Goal: Task Accomplishment & Management: Manage account settings

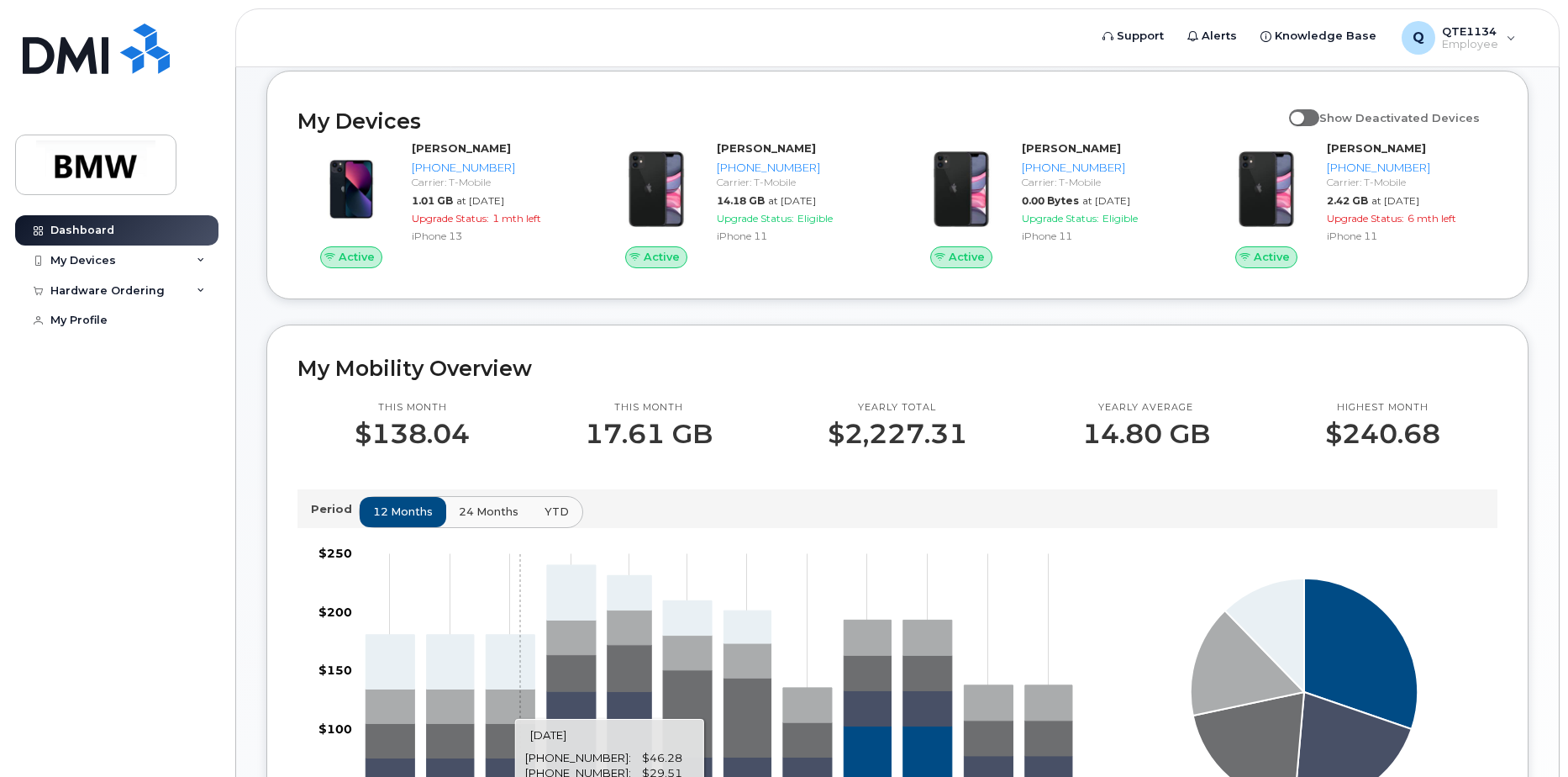
scroll to position [421, 0]
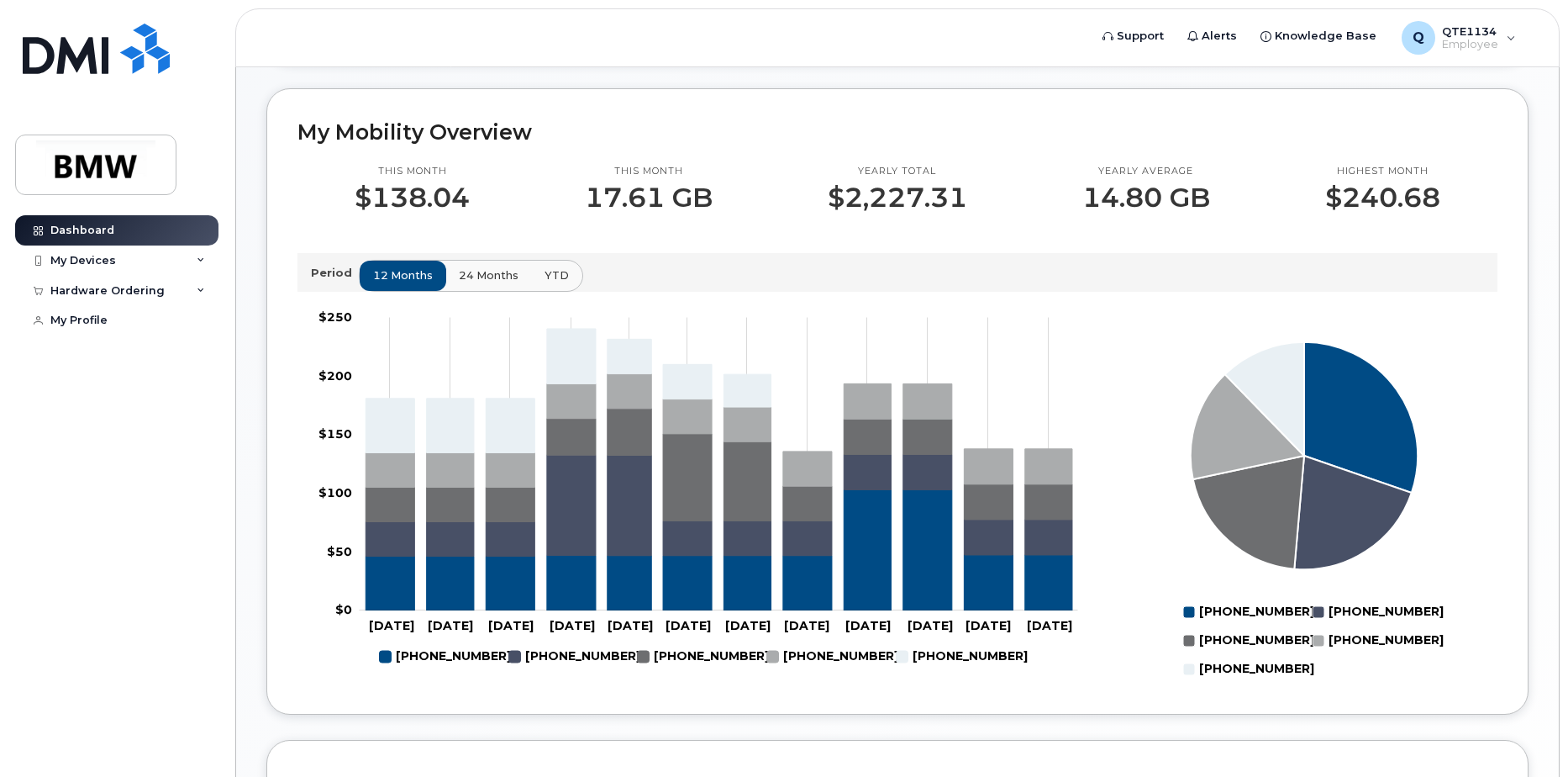
drag, startPoint x: 490, startPoint y: 670, endPoint x: 407, endPoint y: 667, distance: 83.1
click at [407, 667] on rect "Legend" at bounding box center [436, 657] width 113 height 29
drag, startPoint x: 121, startPoint y: 449, endPoint x: 121, endPoint y: 413, distance: 36.0
click at [121, 449] on div "Dashboard My Devices Add Device 864-584-3102 (Alexander Kull) 864-341-9286 (ALE…" at bounding box center [119, 483] width 208 height 536
click at [96, 262] on div "My Devices" at bounding box center [83, 261] width 65 height 13
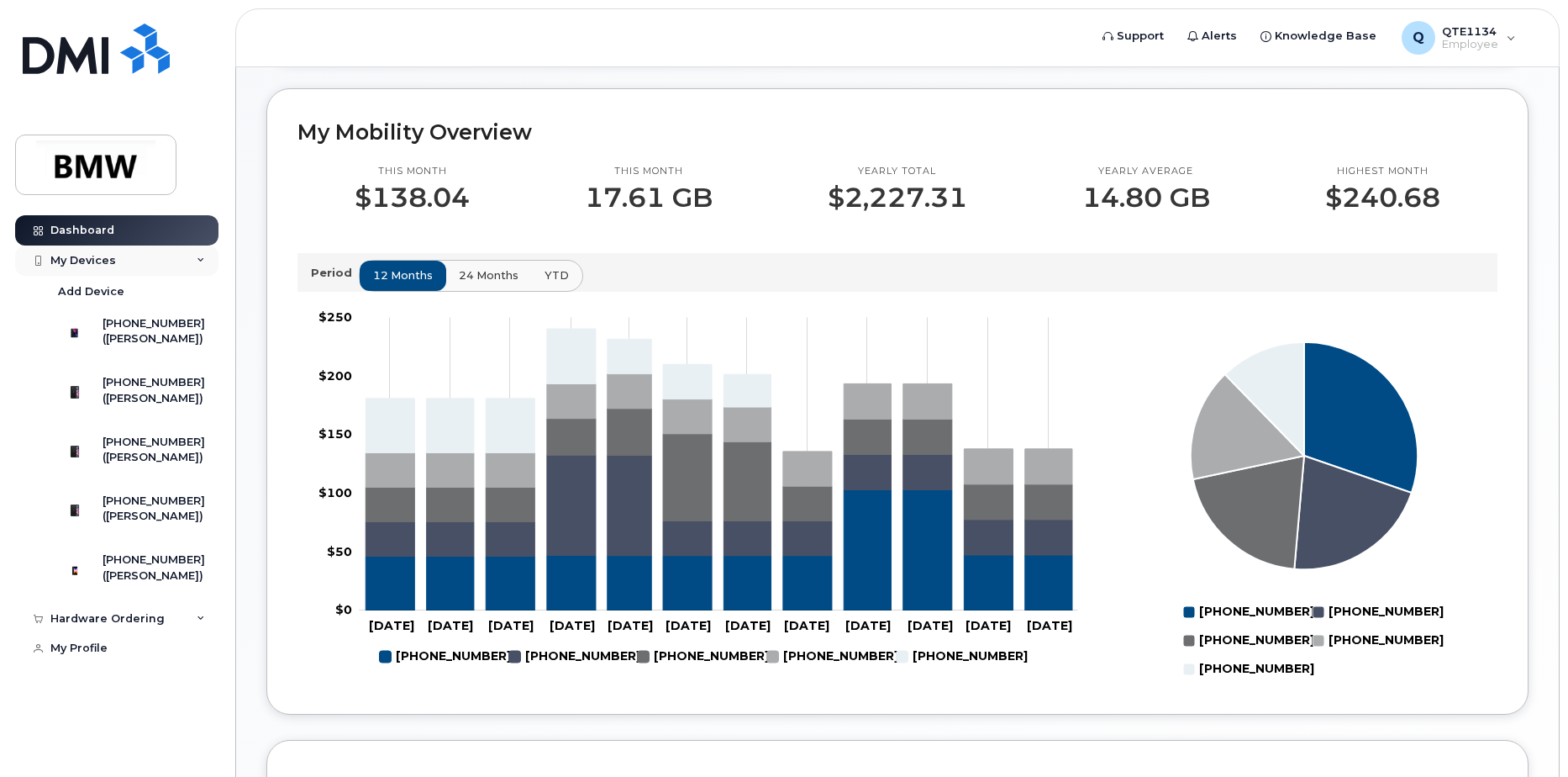
click at [108, 255] on div "My Devices" at bounding box center [83, 261] width 65 height 13
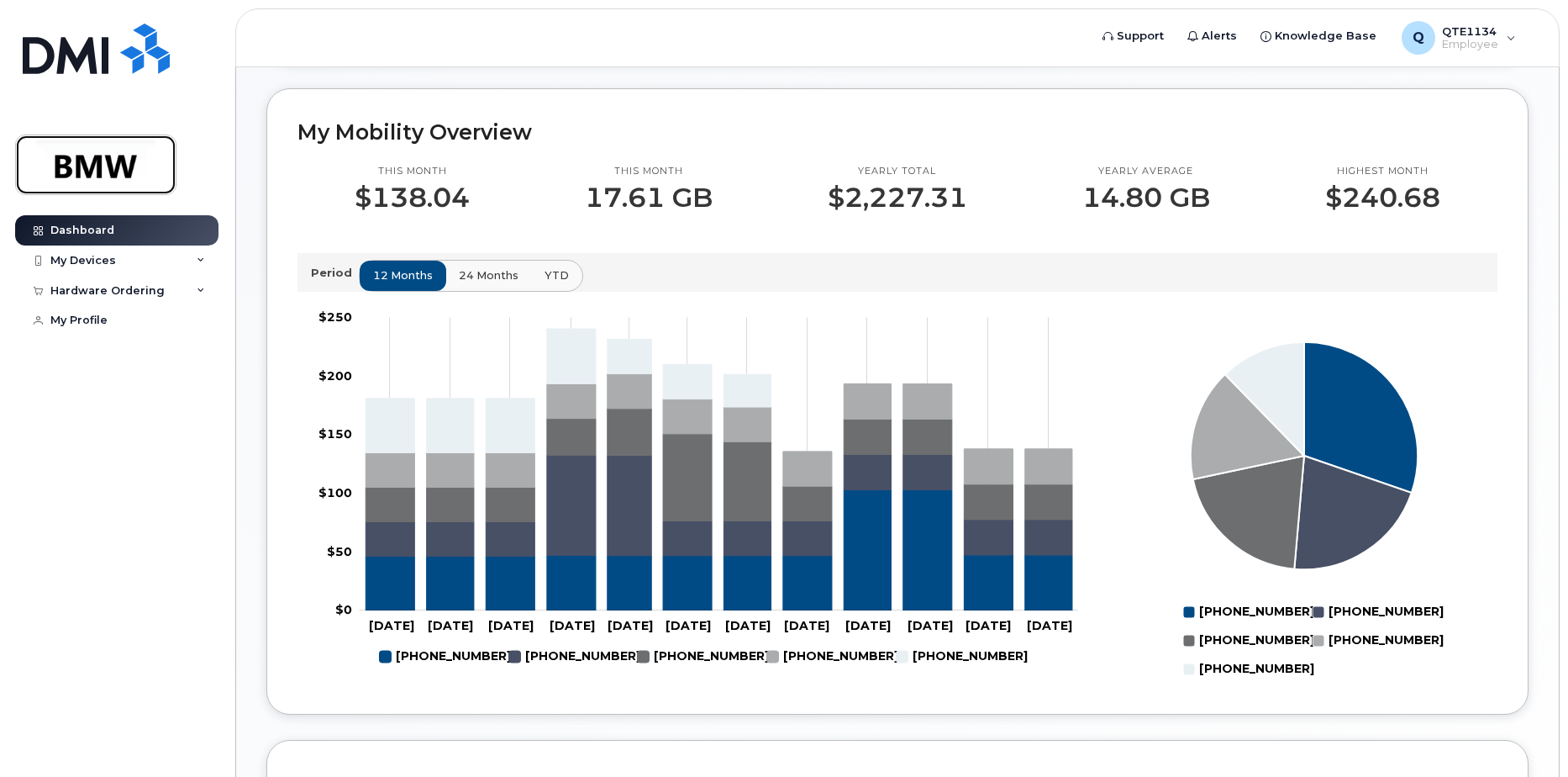
click at [78, 184] on img at bounding box center [95, 165] width 129 height 49
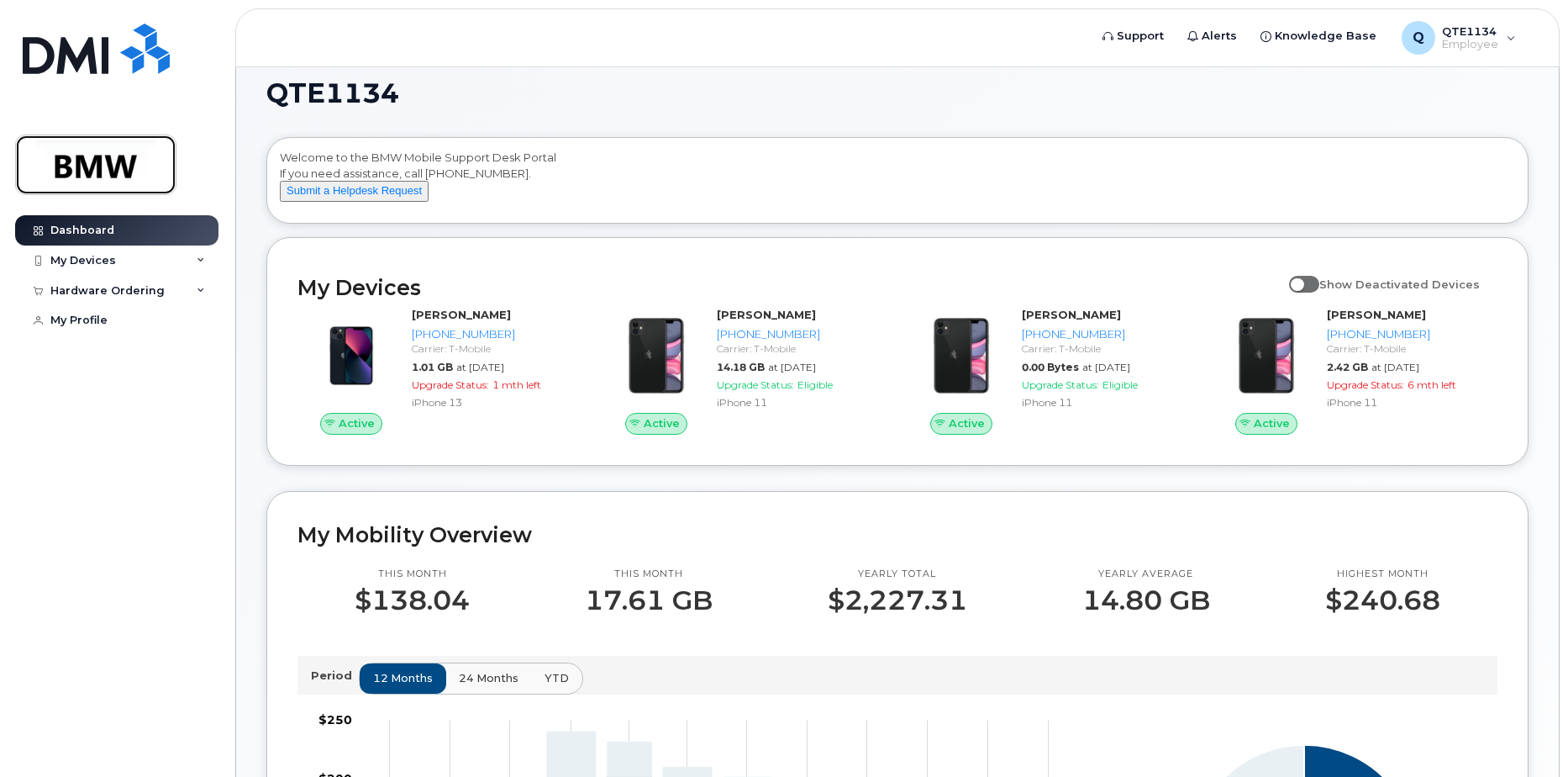
scroll to position [0, 0]
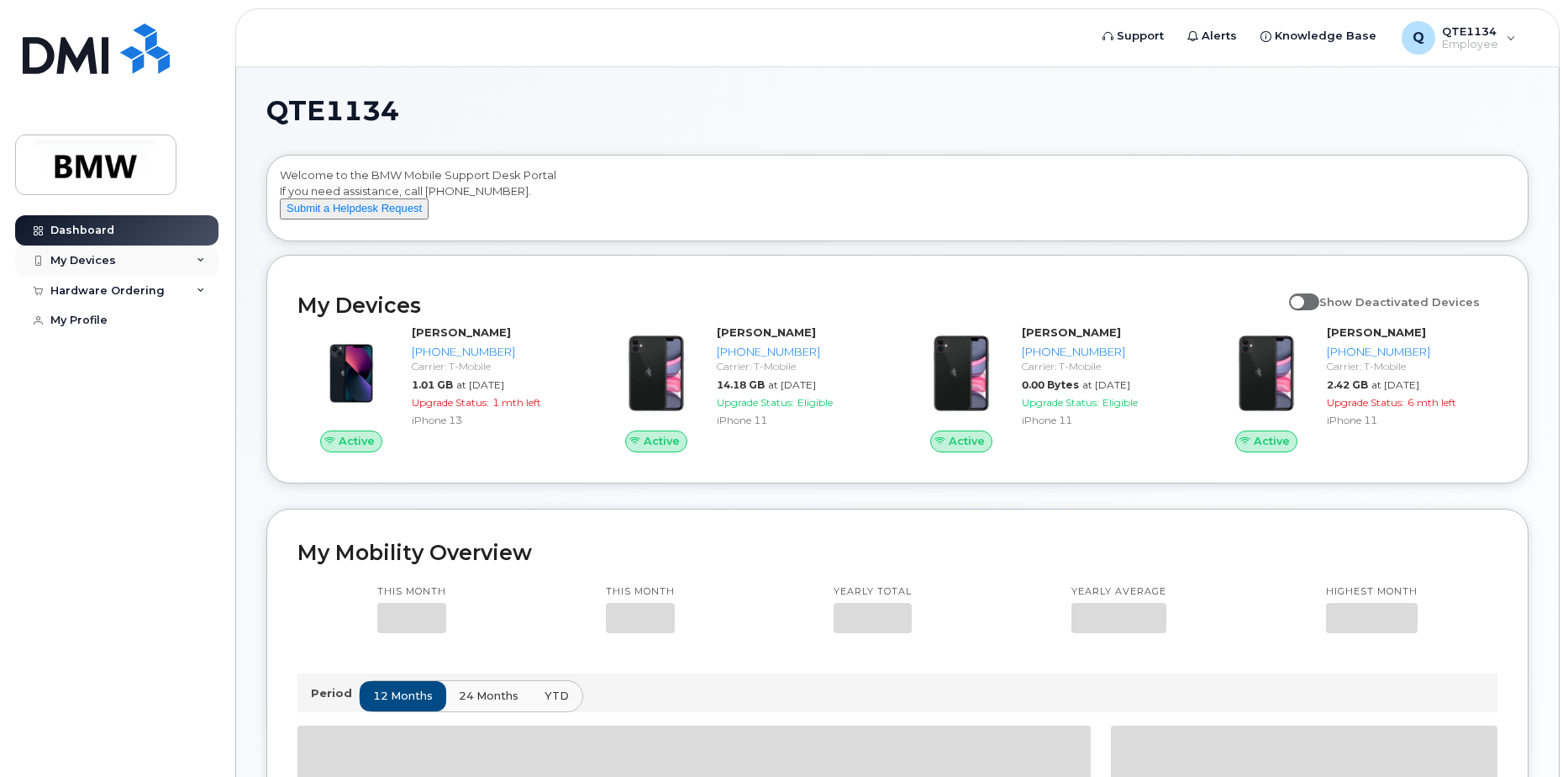
click at [206, 261] on div "My Devices" at bounding box center [116, 260] width 203 height 30
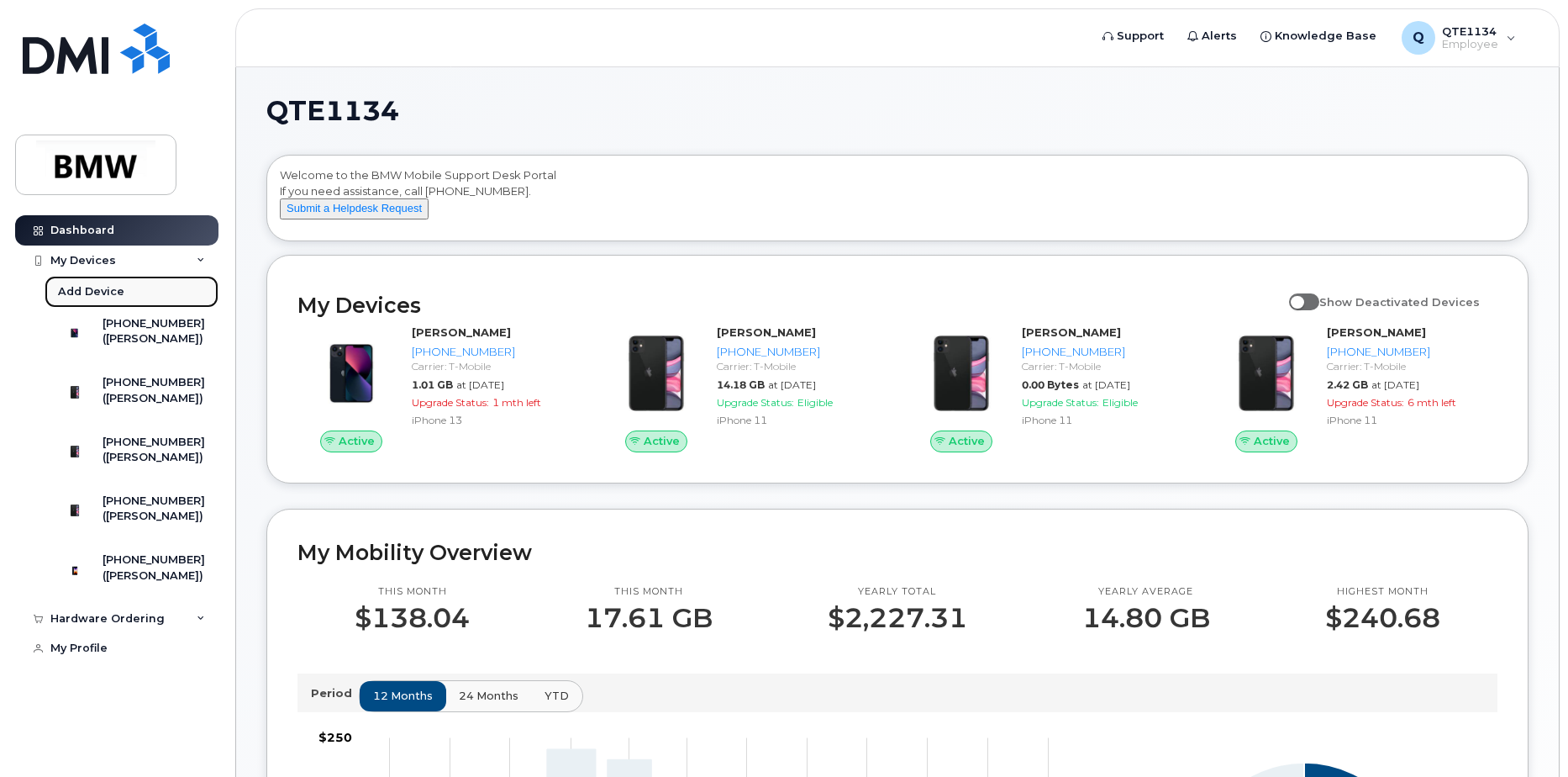
click at [91, 298] on div "Add Device" at bounding box center [90, 292] width 66 height 15
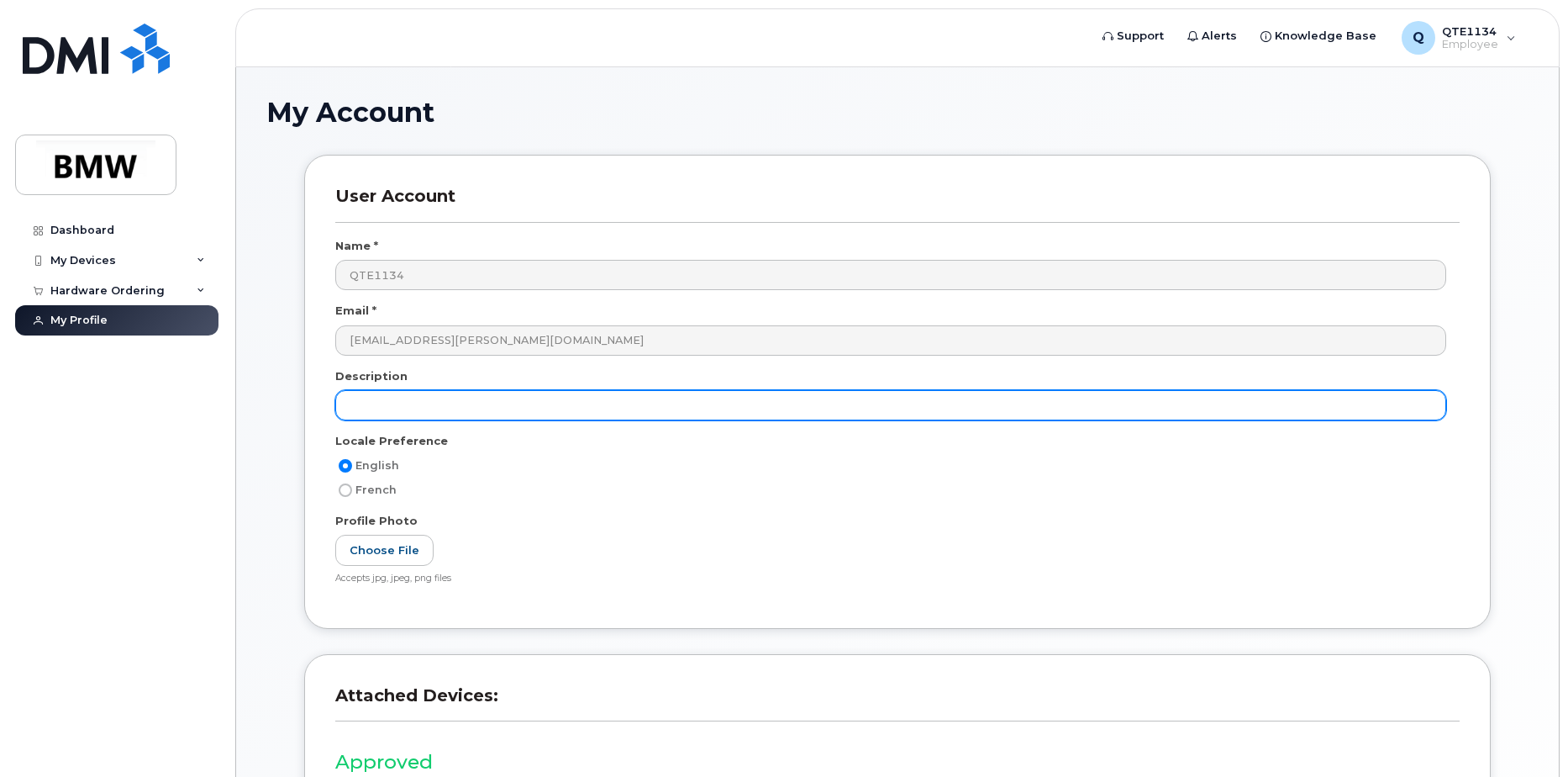
click at [423, 406] on input "text" at bounding box center [890, 404] width 1111 height 30
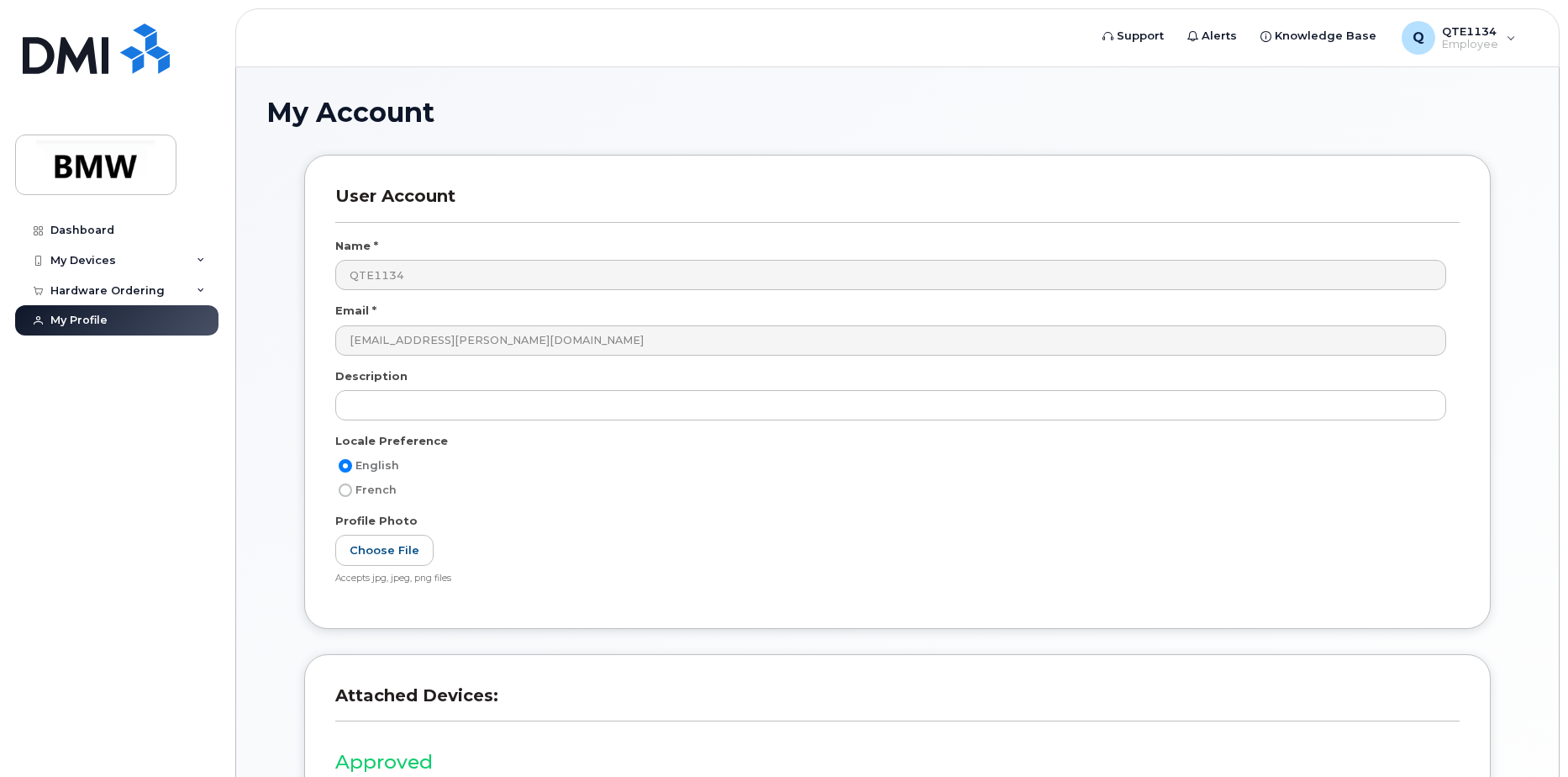
click at [612, 500] on div "French" at bounding box center [890, 490] width 1111 height 20
drag, startPoint x: 475, startPoint y: 566, endPoint x: 483, endPoint y: 554, distance: 14.4
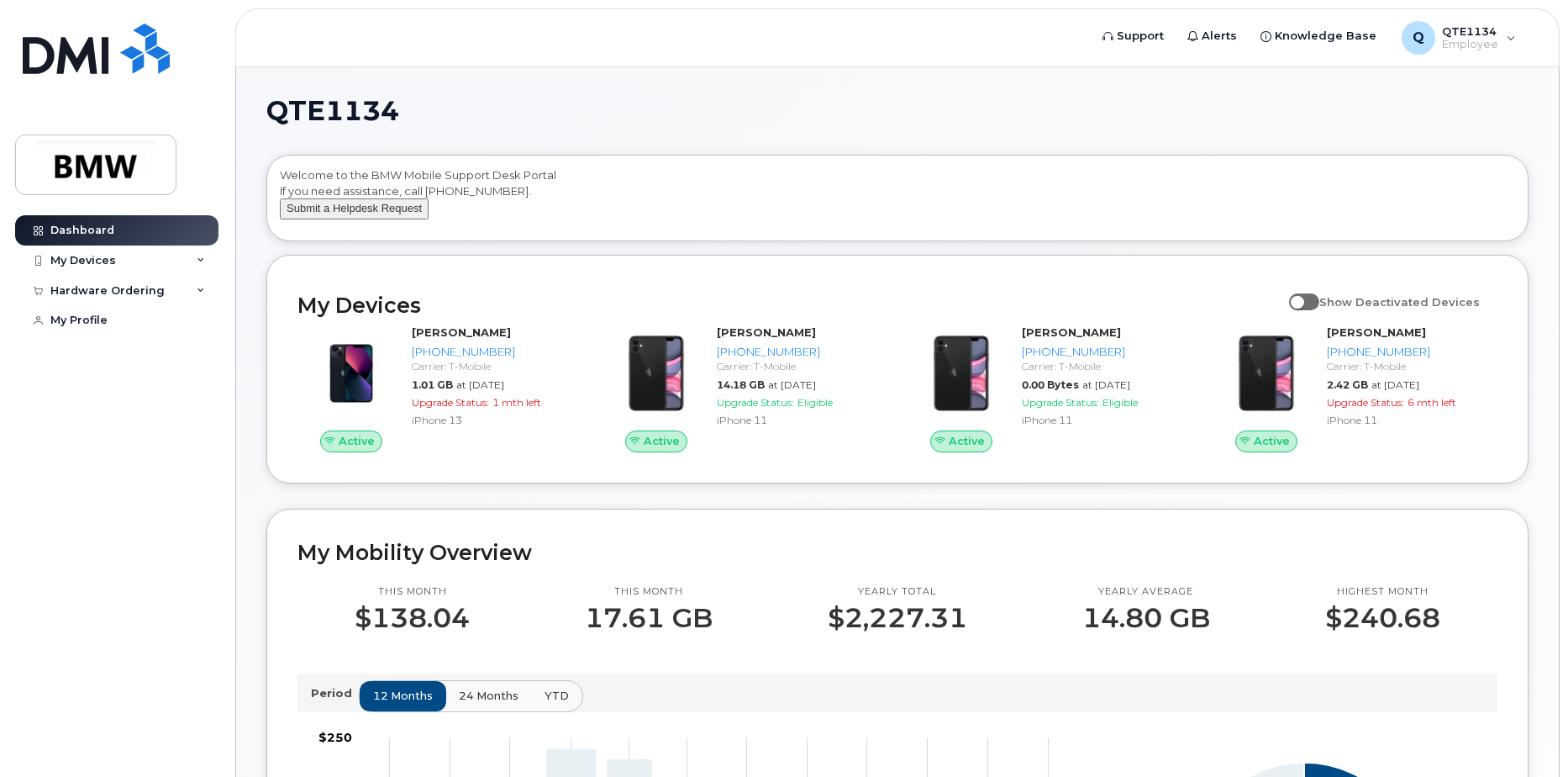
click at [398, 220] on button "Submit a Helpdesk Request" at bounding box center [354, 209] width 149 height 21
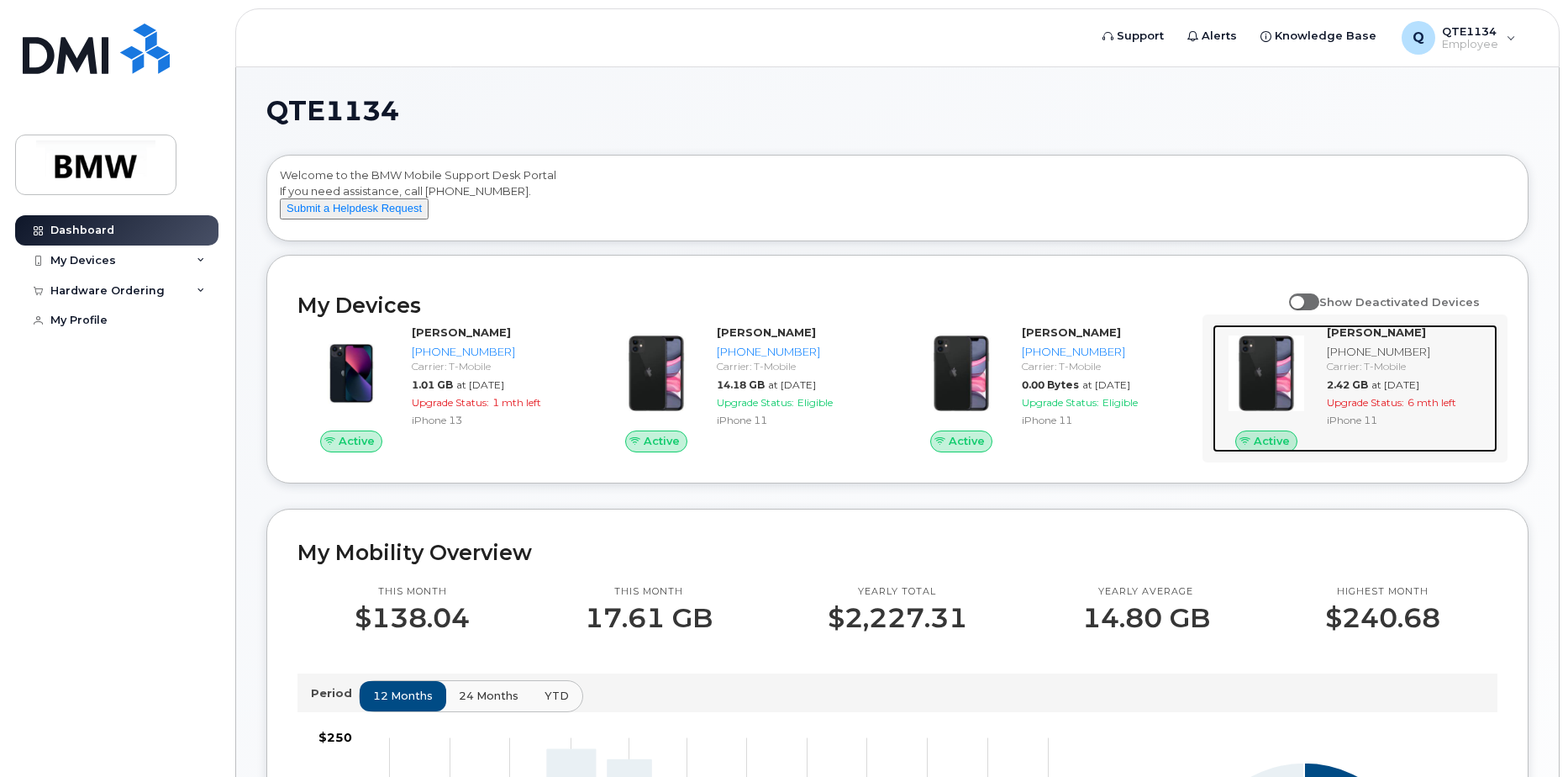
click at [1386, 392] on div "Samuel Burroughs 864-696-1826 Carrier: T-Mobile 2.42 GB at Sep 01, 2025 Upgrade…" at bounding box center [1409, 388] width 177 height 128
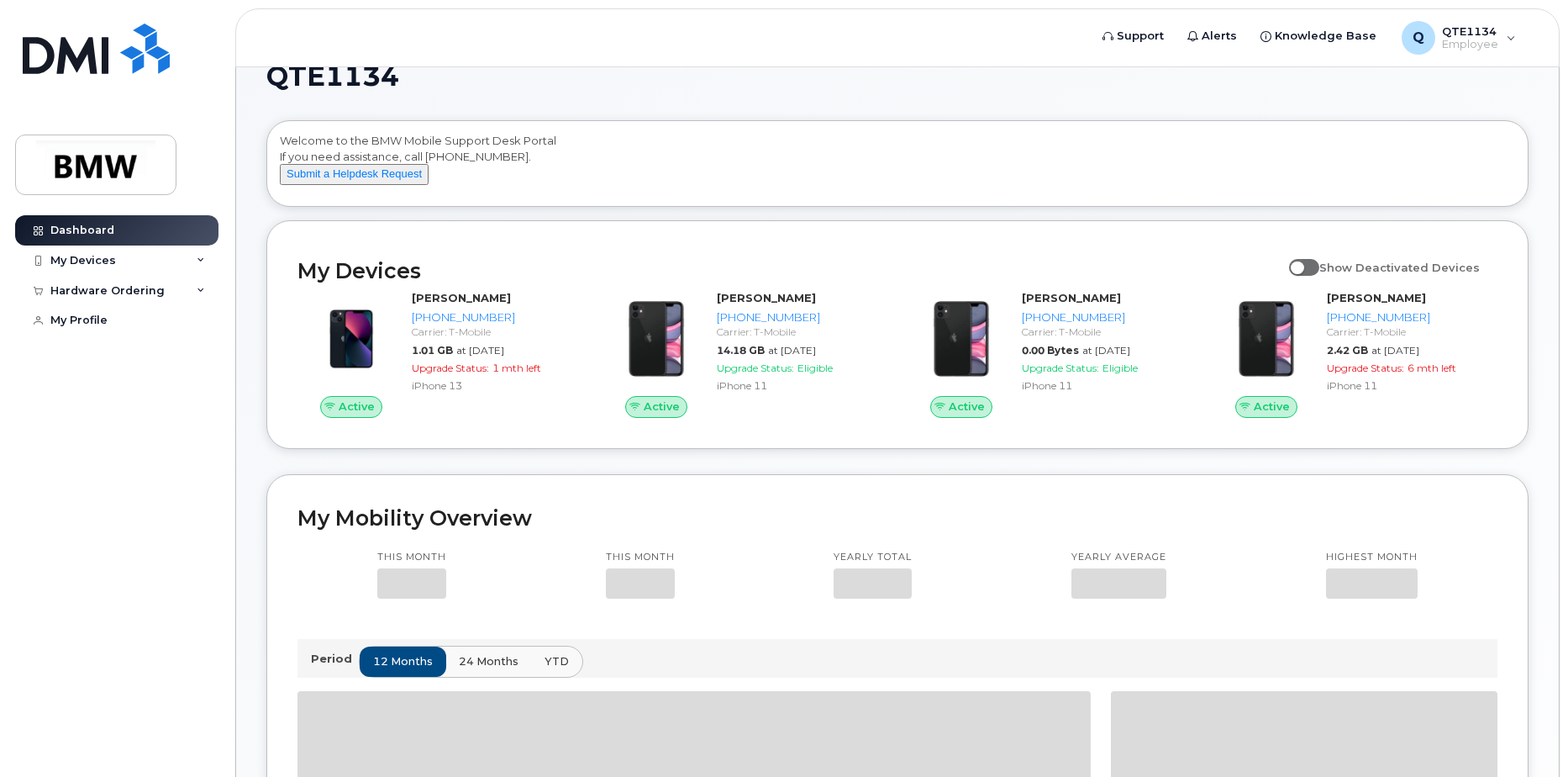
scroll to position [150, 0]
